Goal: Task Accomplishment & Management: Use online tool/utility

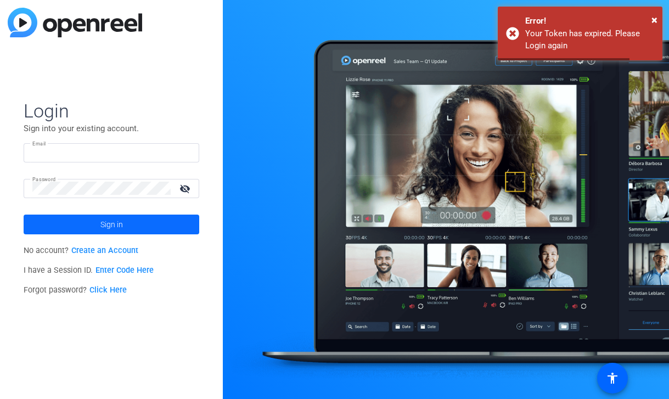
type input "[EMAIL_ADDRESS][DOMAIN_NAME]"
click at [97, 231] on span at bounding box center [112, 224] width 176 height 26
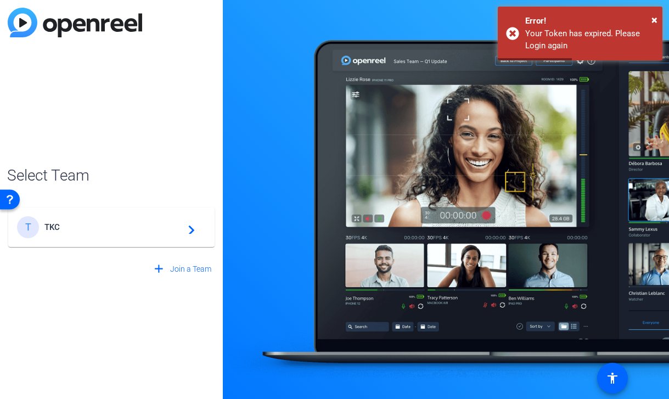
click at [93, 221] on div "T TKC navigate_next" at bounding box center [111, 227] width 189 height 22
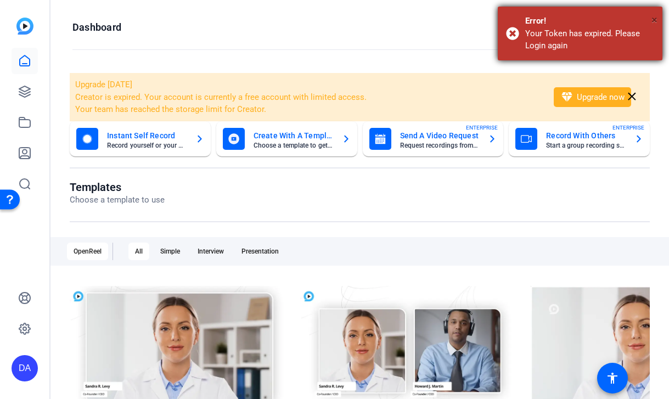
click at [654, 13] on span "×" at bounding box center [655, 19] width 6 height 13
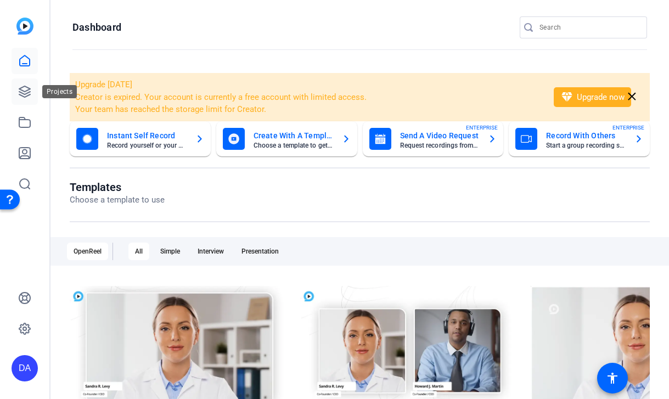
click at [19, 88] on icon at bounding box center [24, 91] width 13 height 13
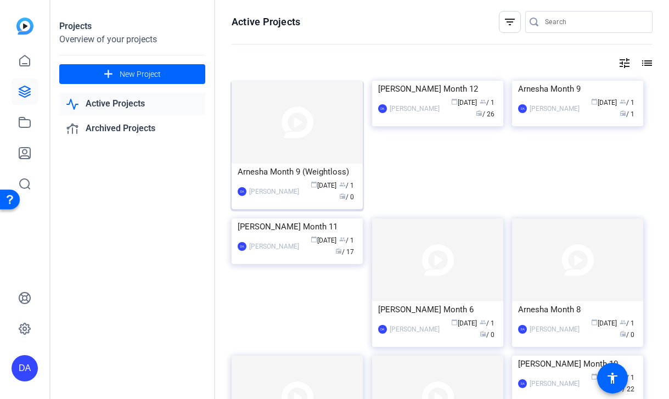
click at [291, 178] on div "Arnesha Month 9 (Weightloss)" at bounding box center [297, 172] width 119 height 16
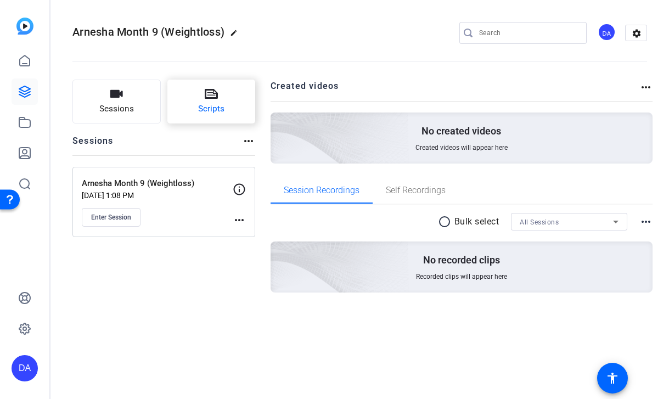
click at [198, 104] on button "Scripts" at bounding box center [211, 102] width 88 height 44
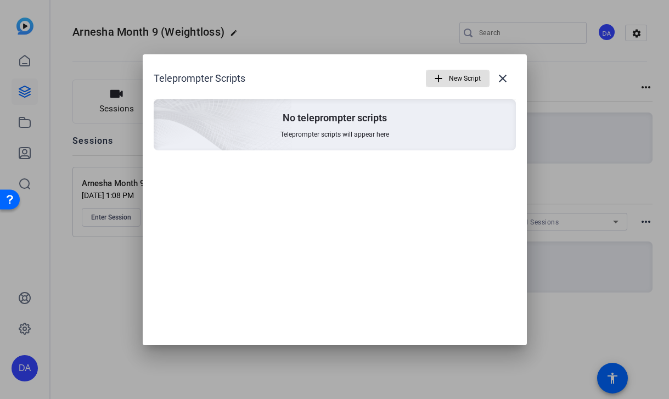
click at [450, 79] on span "New Script" at bounding box center [465, 78] width 32 height 21
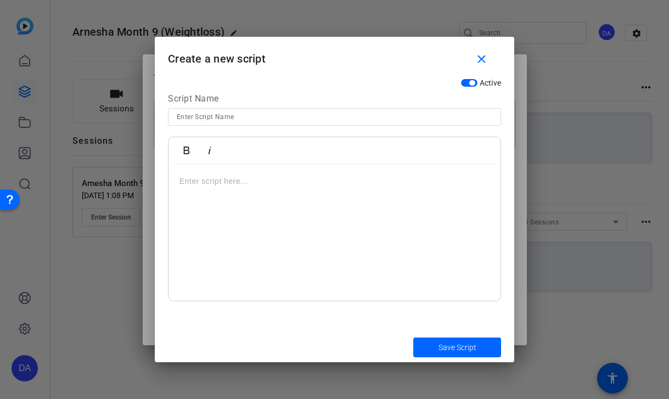
click at [266, 180] on p at bounding box center [335, 181] width 310 height 12
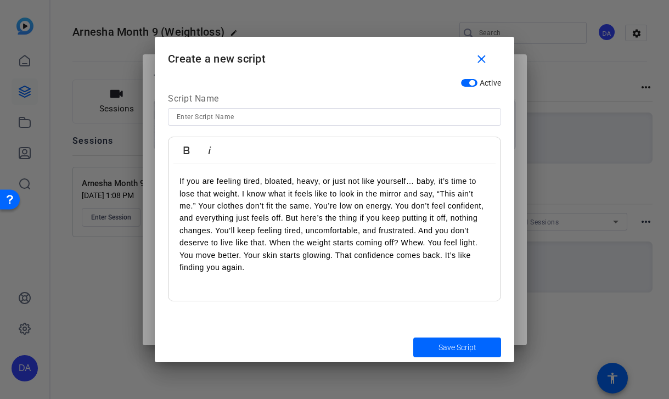
click at [203, 114] on input at bounding box center [335, 116] width 316 height 13
click at [239, 240] on p "If you are feeling tired, bloated, heavy, or just not like yourself… baby, it’s…" at bounding box center [335, 224] width 310 height 98
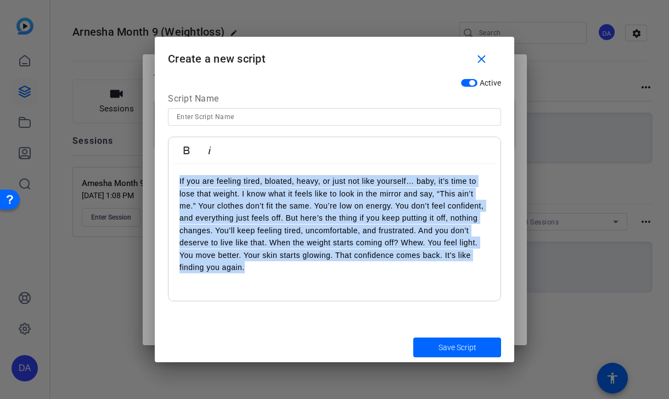
click at [239, 240] on p "If you are feeling tired, bloated, heavy, or just not like yourself… baby, it’s…" at bounding box center [335, 224] width 310 height 98
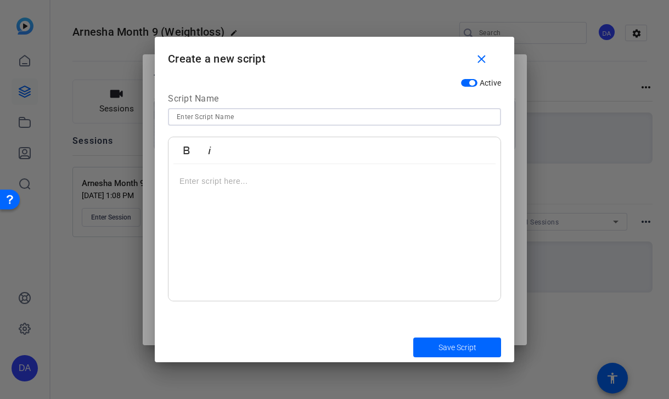
click at [184, 117] on input at bounding box center [335, 116] width 316 height 13
type input "1"
click at [244, 225] on div at bounding box center [335, 232] width 332 height 137
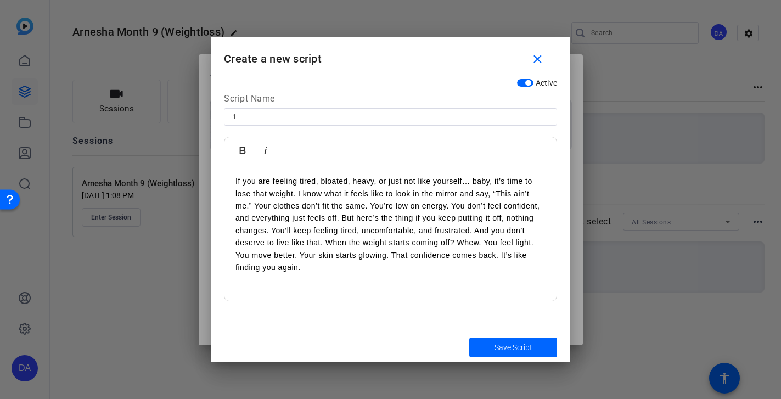
click at [468, 348] on div "Save Script" at bounding box center [391, 347] width 360 height 30
click at [488, 342] on span "submit" at bounding box center [513, 347] width 88 height 26
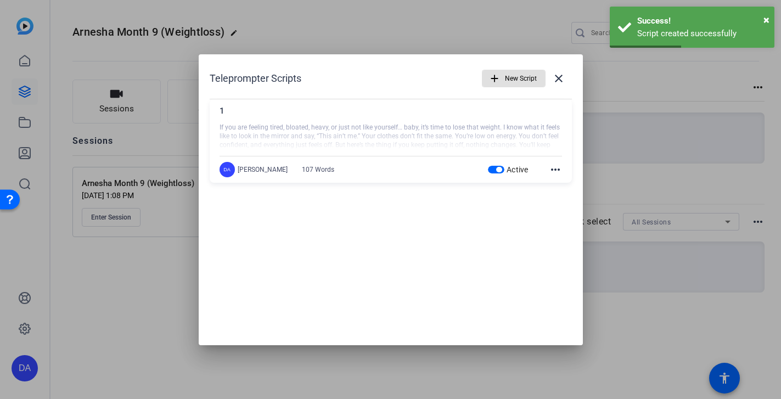
click at [520, 73] on span "New Script" at bounding box center [521, 78] width 32 height 21
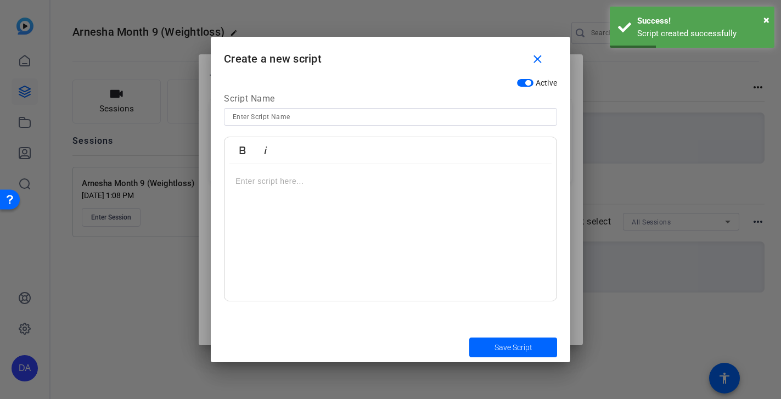
click at [291, 111] on input at bounding box center [391, 116] width 316 height 13
click at [286, 161] on div "Bold Italic" at bounding box center [391, 150] width 332 height 27
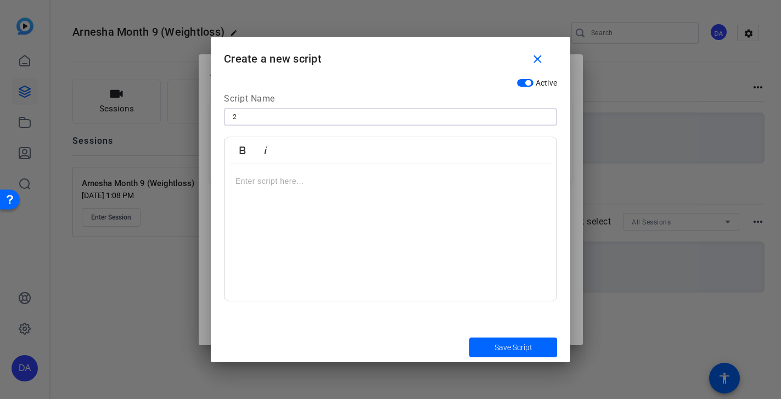
type input "2"
click at [267, 187] on p at bounding box center [391, 181] width 310 height 12
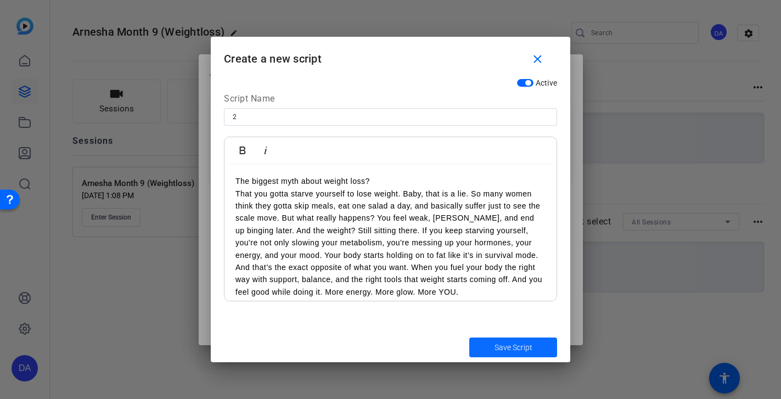
click at [511, 345] on span "Save Script" at bounding box center [514, 348] width 38 height 12
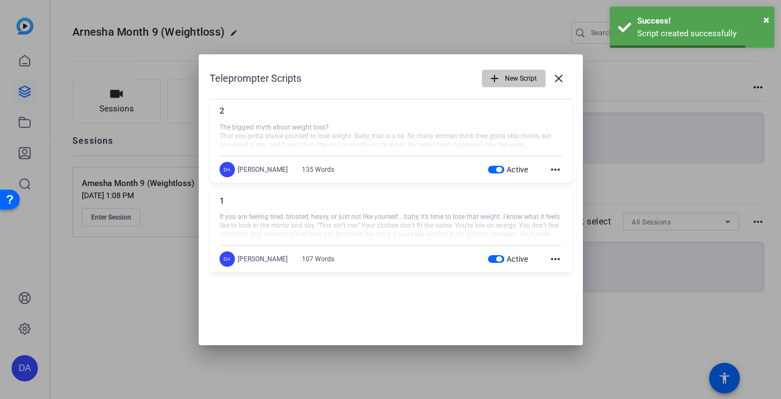
click at [510, 77] on span "New Script" at bounding box center [521, 78] width 32 height 21
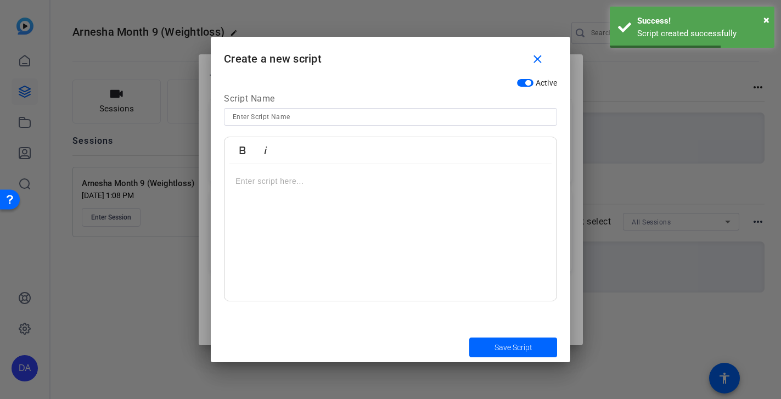
click at [254, 119] on input at bounding box center [391, 116] width 316 height 13
type input "4"
type input "3"
click at [320, 179] on p at bounding box center [391, 181] width 310 height 12
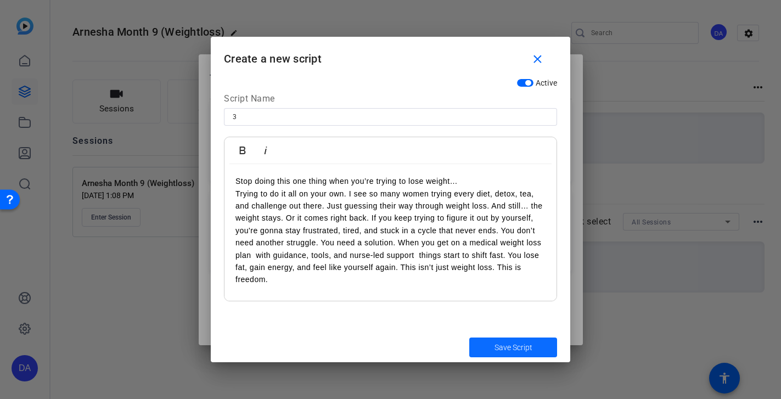
click at [496, 348] on span "Save Script" at bounding box center [514, 348] width 38 height 12
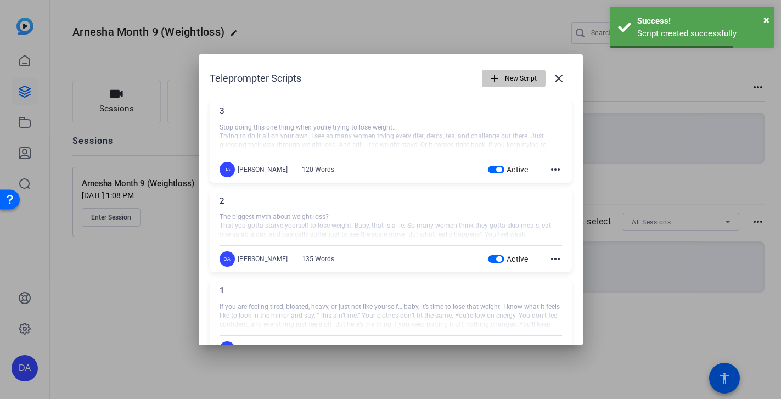
click at [527, 86] on span "New Script" at bounding box center [521, 78] width 32 height 21
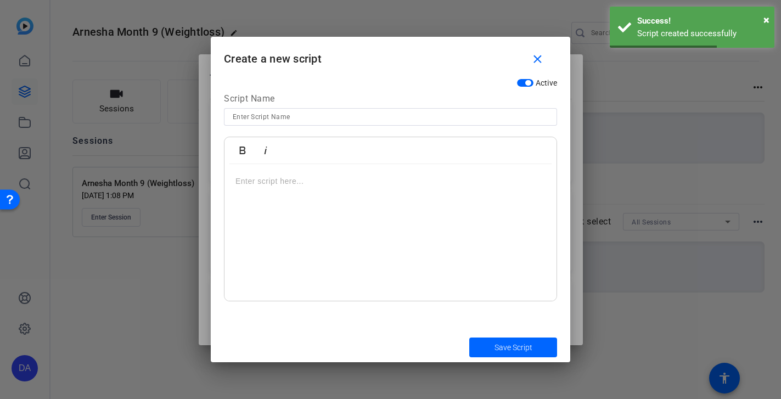
click at [252, 122] on input at bounding box center [391, 116] width 316 height 13
type input "4"
click at [290, 218] on div at bounding box center [391, 232] width 332 height 137
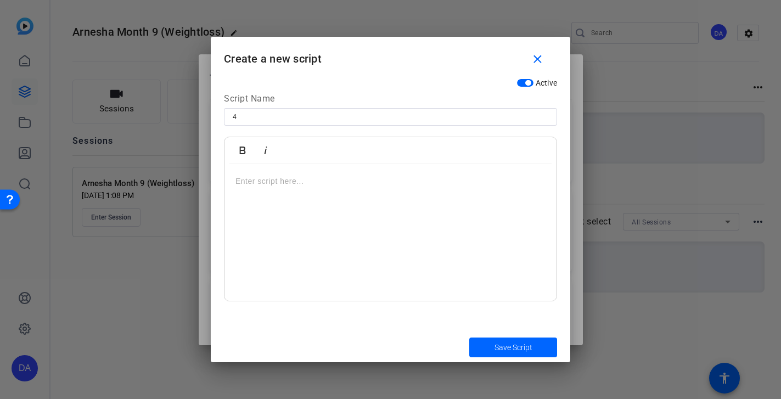
click at [292, 191] on div at bounding box center [391, 232] width 332 height 137
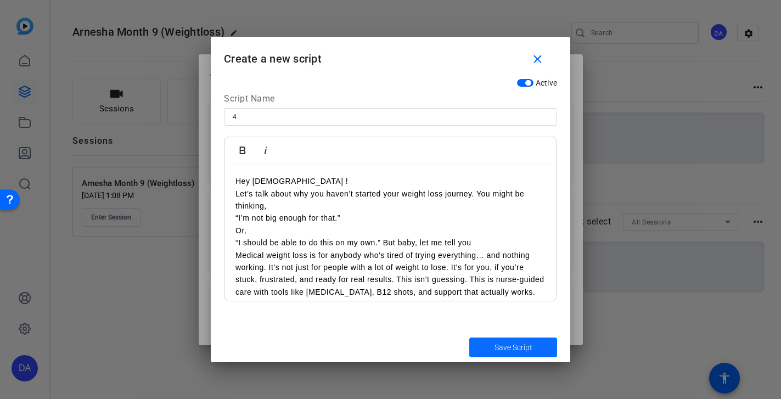
scroll to position [21, 0]
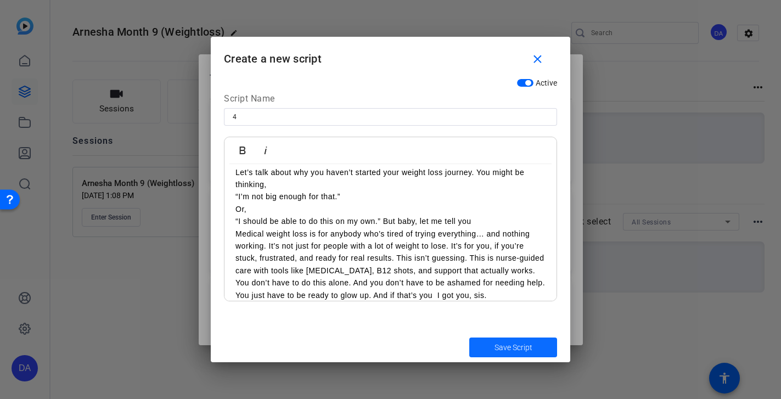
click at [511, 352] on span "Save Script" at bounding box center [514, 348] width 38 height 12
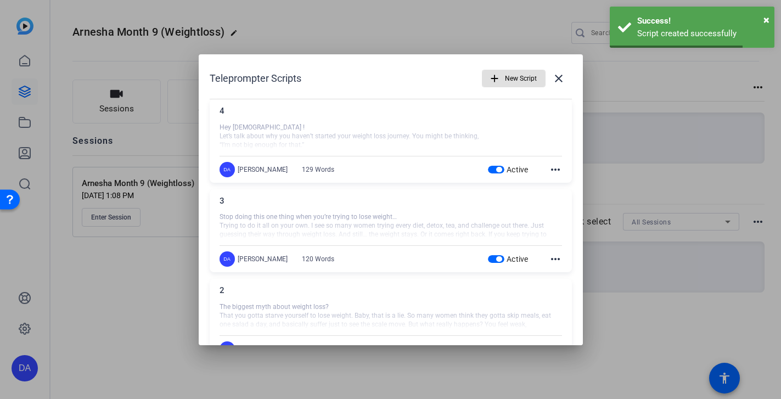
click at [512, 73] on span "New Script" at bounding box center [521, 78] width 32 height 21
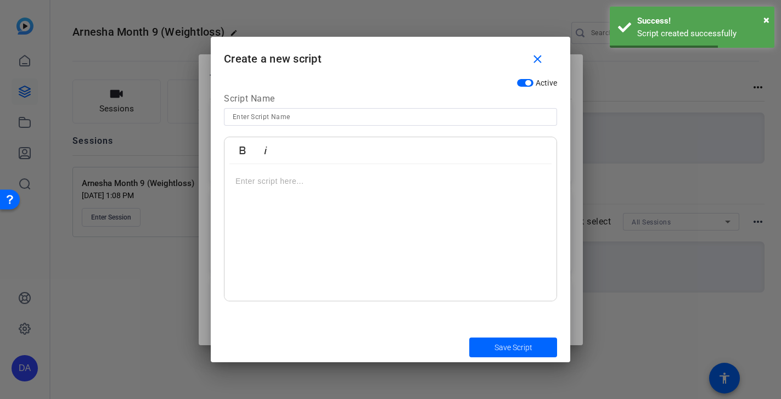
click at [295, 118] on input at bounding box center [391, 116] width 316 height 13
type input "5"
click at [323, 197] on div at bounding box center [391, 232] width 332 height 137
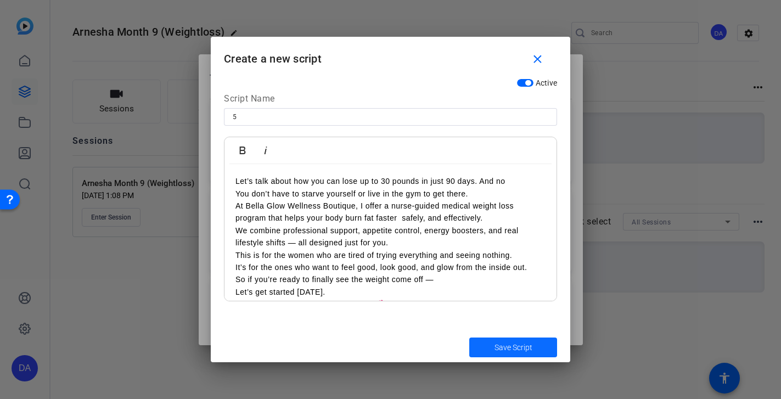
scroll to position [9, 0]
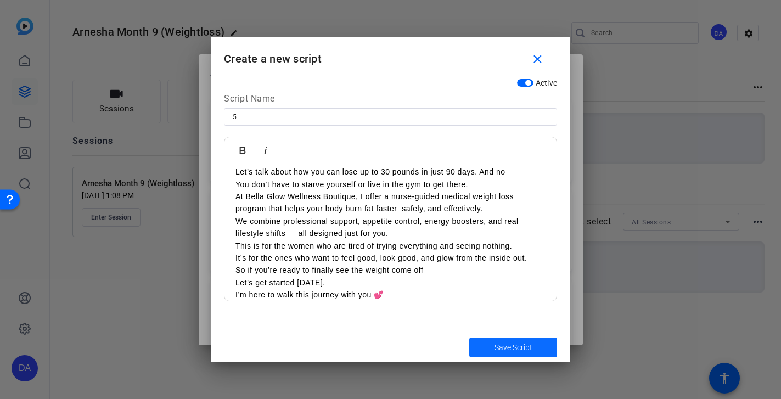
click at [493, 352] on span "submit" at bounding box center [513, 347] width 88 height 26
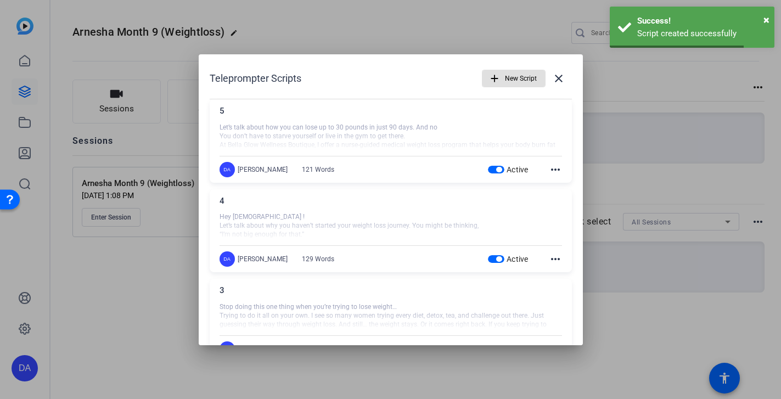
click at [518, 83] on span "New Script" at bounding box center [521, 78] width 32 height 21
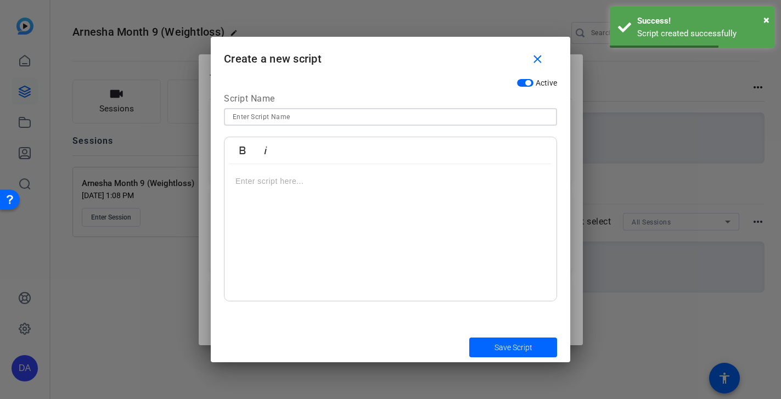
click at [265, 118] on input at bounding box center [391, 116] width 316 height 13
type input "6"
click at [288, 178] on p at bounding box center [391, 181] width 310 height 12
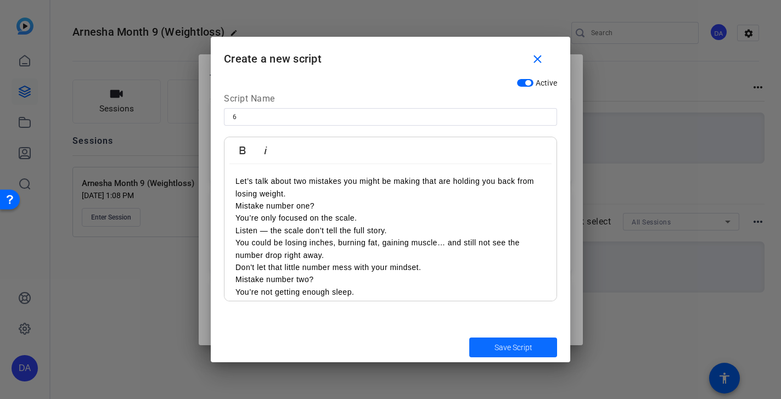
scroll to position [83, 0]
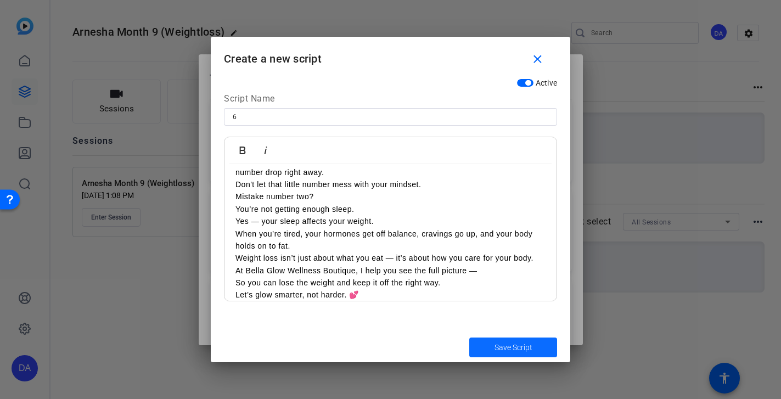
click at [489, 351] on span "submit" at bounding box center [513, 347] width 88 height 26
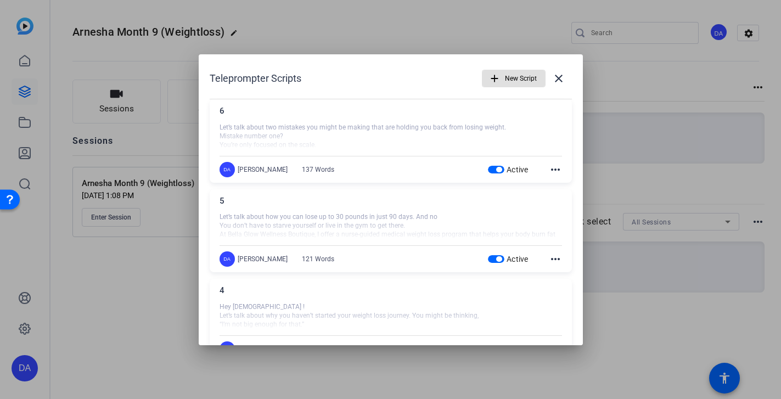
click at [505, 75] on span "New Script" at bounding box center [521, 78] width 32 height 21
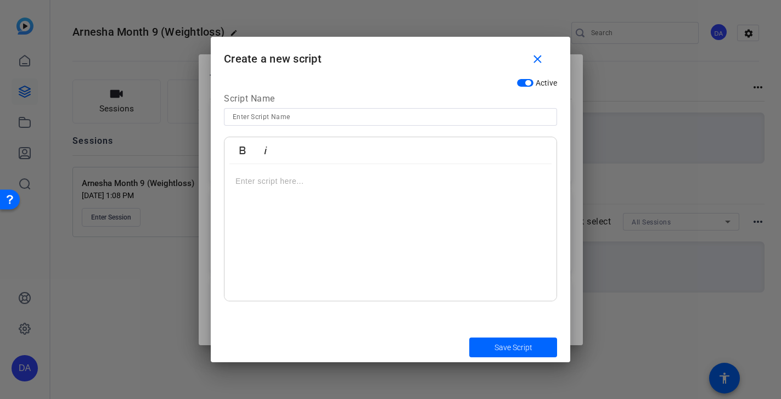
click at [291, 114] on input at bounding box center [391, 116] width 316 height 13
type input "7"
click at [311, 178] on p at bounding box center [391, 181] width 310 height 12
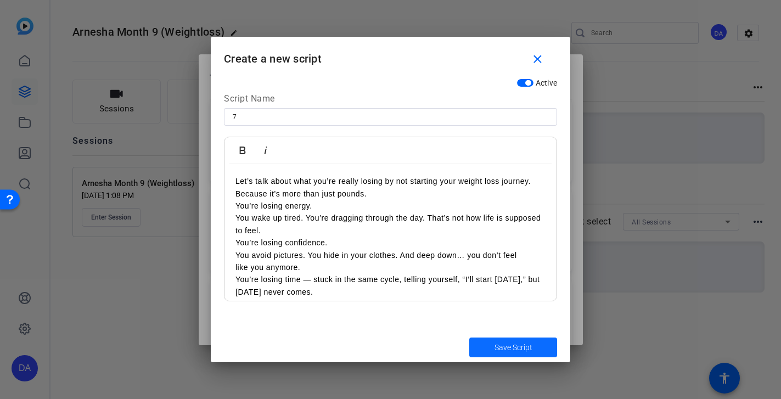
scroll to position [96, 0]
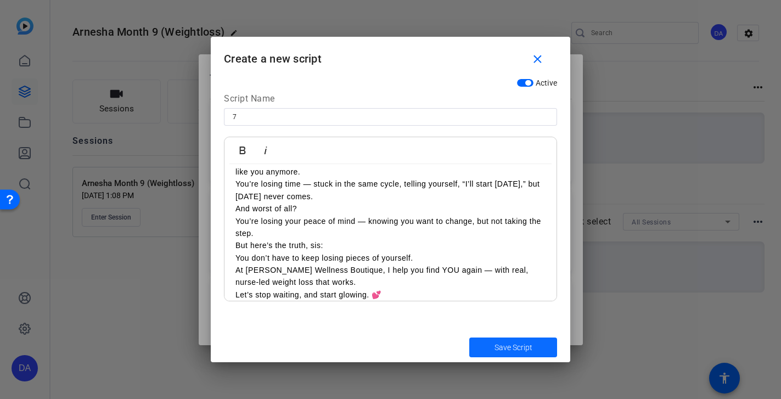
click at [499, 348] on span "Save Script" at bounding box center [514, 348] width 38 height 12
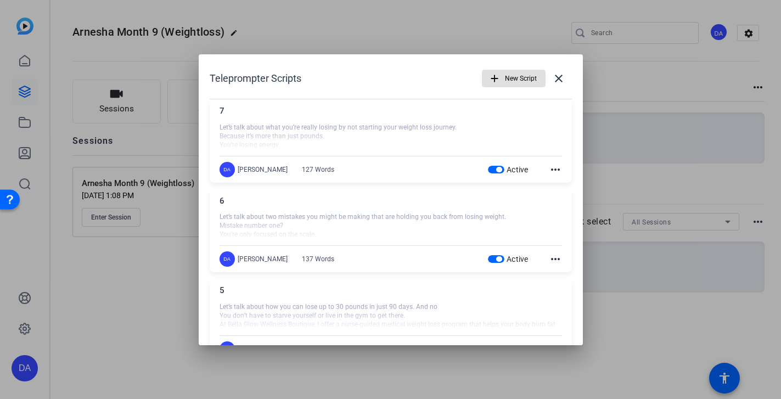
click at [495, 77] on span "button" at bounding box center [514, 78] width 63 height 26
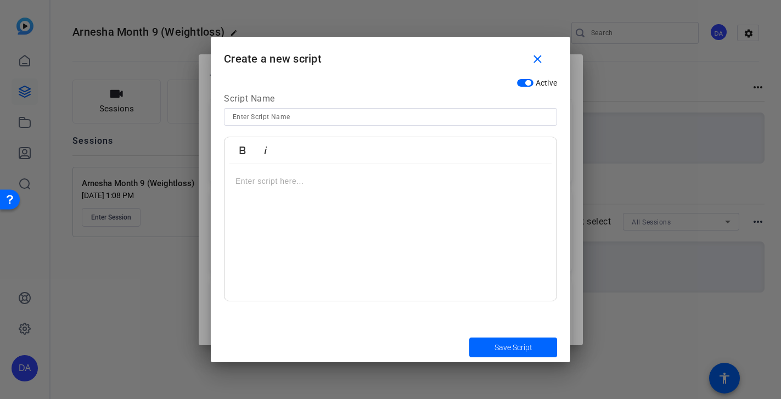
click at [495, 72] on h1 "Create a new script close" at bounding box center [391, 55] width 360 height 36
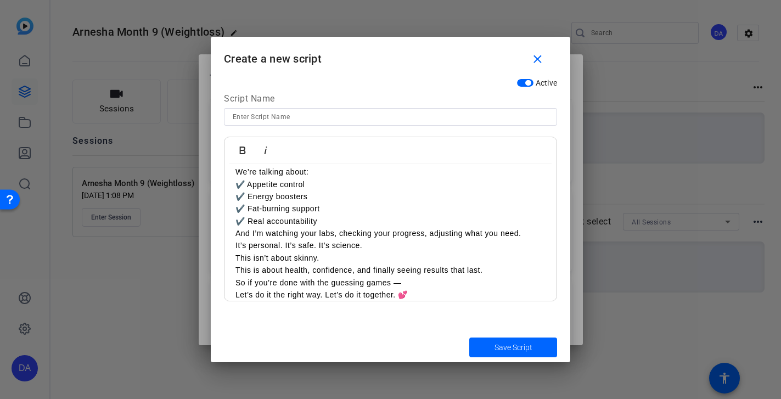
click at [247, 118] on input at bounding box center [391, 116] width 316 height 13
type input "8"
click at [512, 343] on span "Save Script" at bounding box center [514, 348] width 38 height 12
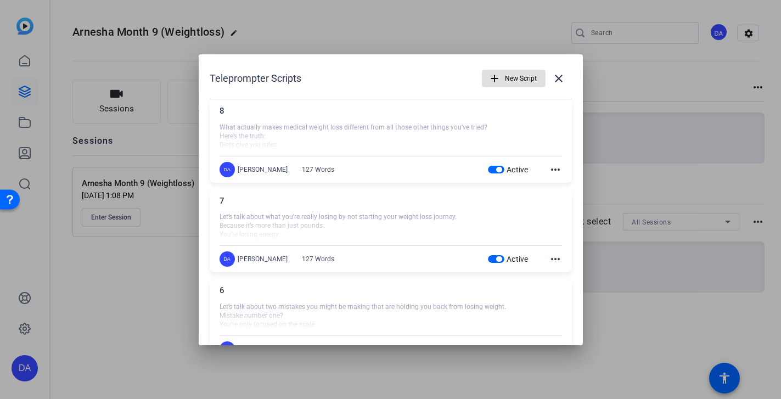
click at [526, 65] on span "button" at bounding box center [514, 78] width 63 height 26
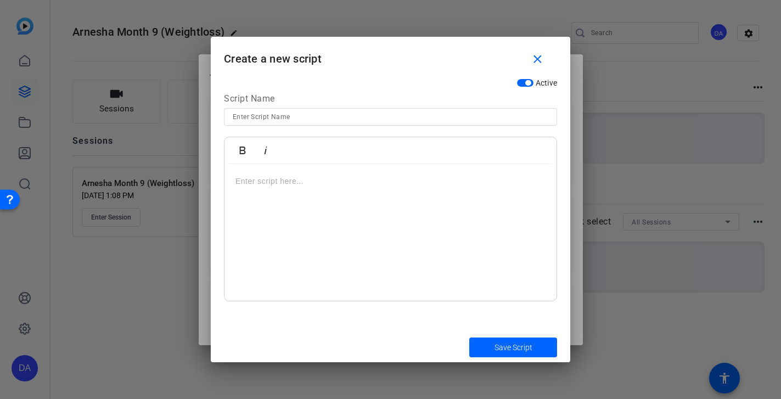
click at [272, 121] on input at bounding box center [391, 116] width 316 height 13
type input "9"
click at [298, 181] on p at bounding box center [391, 181] width 310 height 12
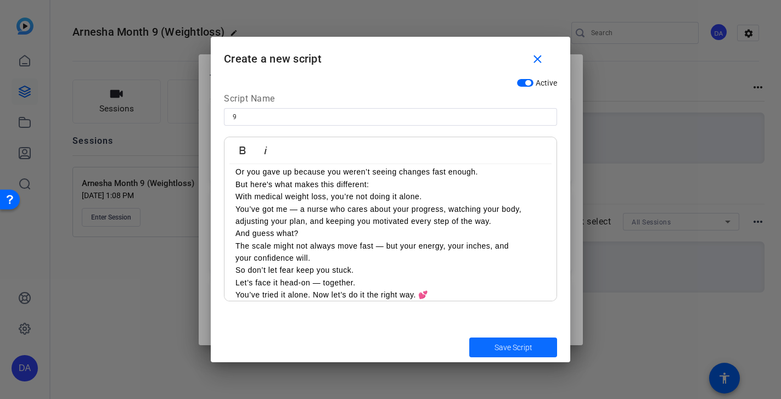
click at [515, 349] on span "Save Script" at bounding box center [514, 348] width 38 height 12
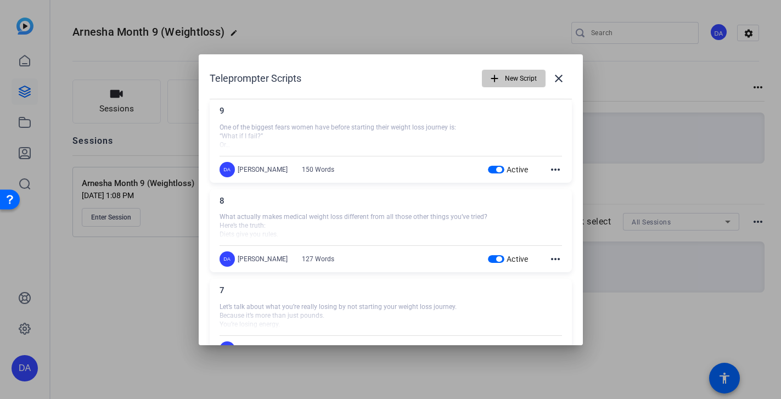
click at [505, 86] on span "New Script" at bounding box center [521, 78] width 32 height 21
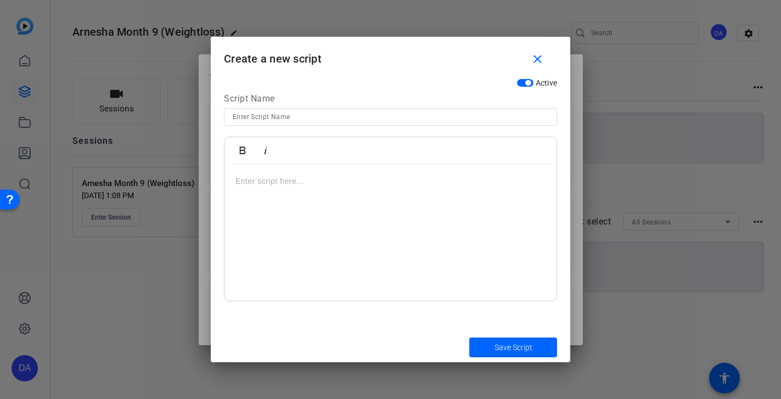
click at [277, 120] on input at bounding box center [391, 116] width 316 height 13
type input "10"
click at [302, 230] on div at bounding box center [391, 232] width 332 height 137
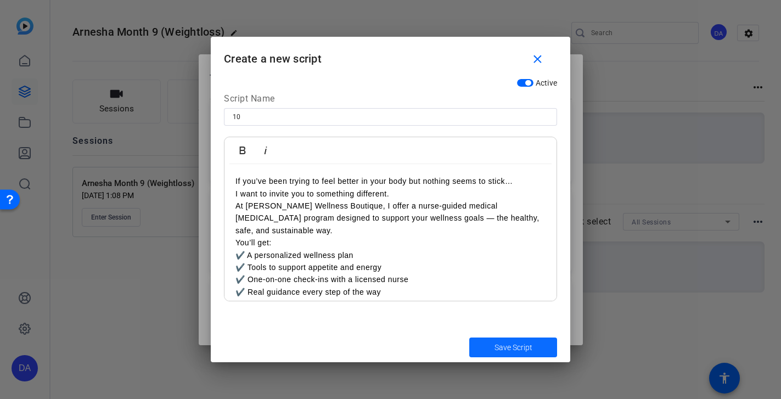
scroll to position [83, 0]
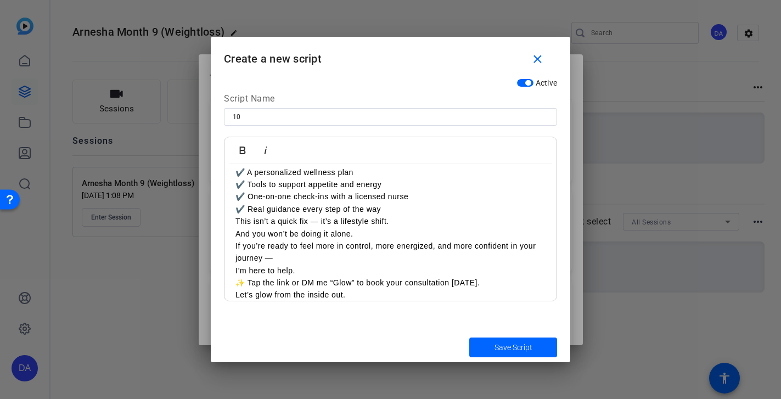
click at [489, 345] on span "submit" at bounding box center [513, 347] width 88 height 26
